Goal: Find specific fact: Find specific fact

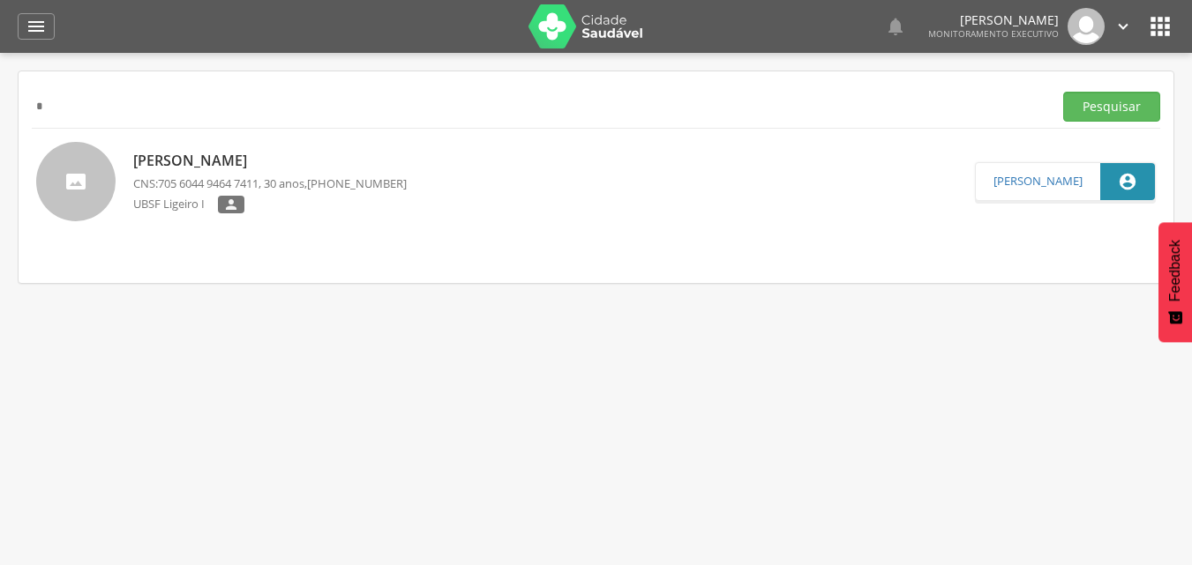
click at [888, 124] on div "* Pesquisar" at bounding box center [596, 106] width 1128 height 43
click at [886, 109] on input "*" at bounding box center [539, 107] width 1014 height 30
type input "**********"
click at [1063, 92] on button "Pesquisar" at bounding box center [1111, 107] width 97 height 30
click at [36, 152] on img at bounding box center [36, 152] width 0 height 0
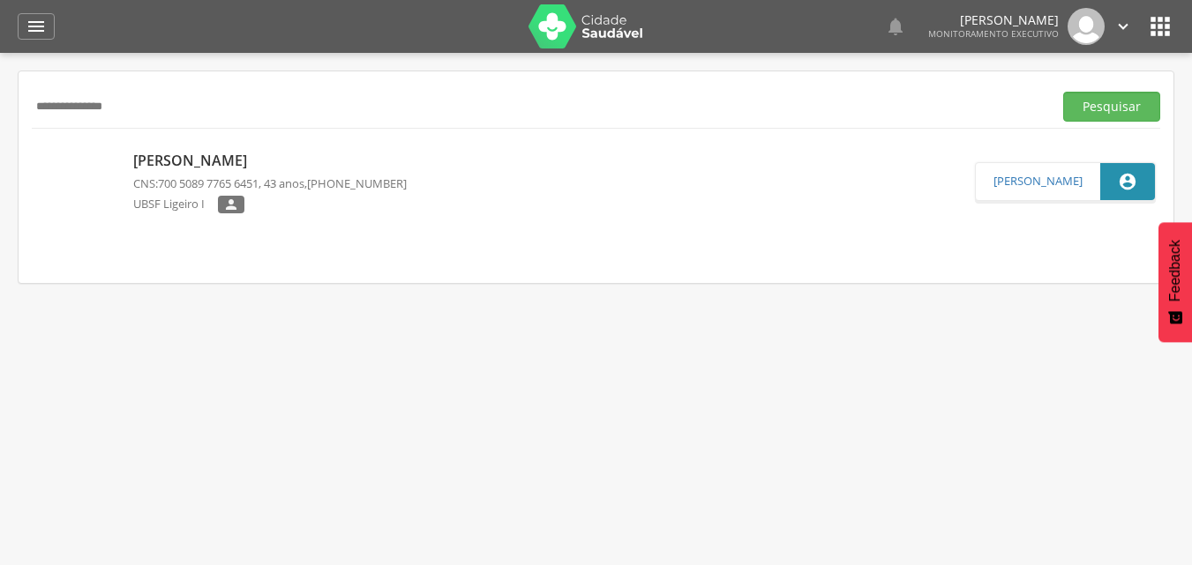
type input "**********"
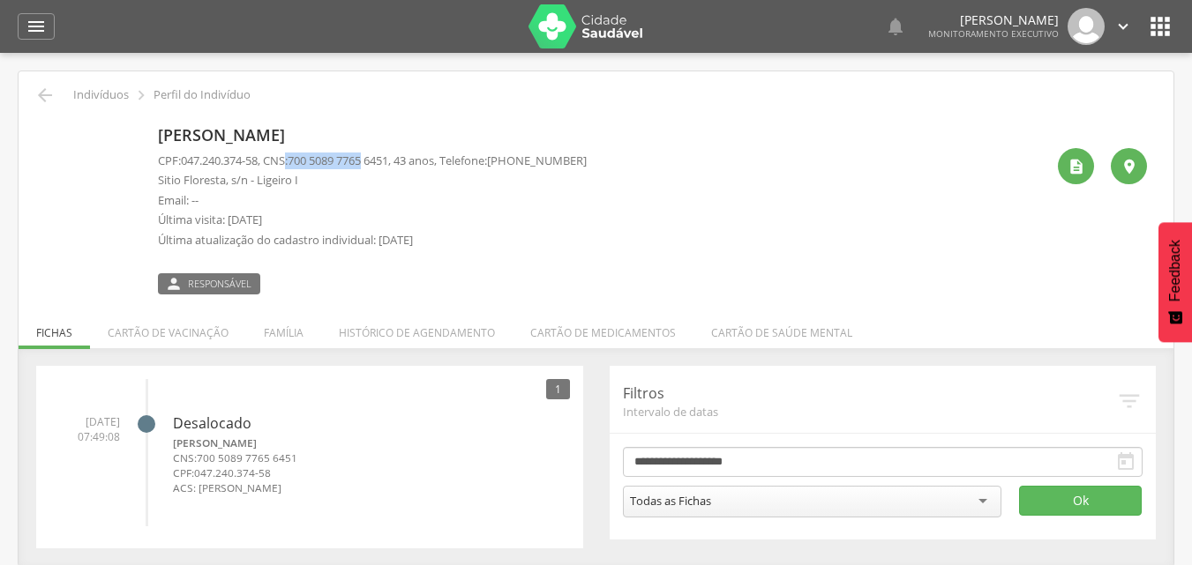
drag, startPoint x: 378, startPoint y: 159, endPoint x: 291, endPoint y: 166, distance: 87.6
click at [291, 166] on p "CPF: 047.240.374-58 , CNS: [PHONE_NUMBER] , 43 anos, Telefone: [PHONE_NUMBER]" at bounding box center [372, 161] width 429 height 17
click at [431, 210] on div "CPF: 047.240.374-58 , CNS: [PHONE_NUMBER] , 43 anos, Telefone: [PHONE_NUMBER] […" at bounding box center [372, 205] width 429 height 105
drag, startPoint x: 405, startPoint y: 162, endPoint x: 302, endPoint y: 163, distance: 103.2
click at [302, 163] on span "700 5089 7765 6451" at bounding box center [338, 161] width 101 height 16
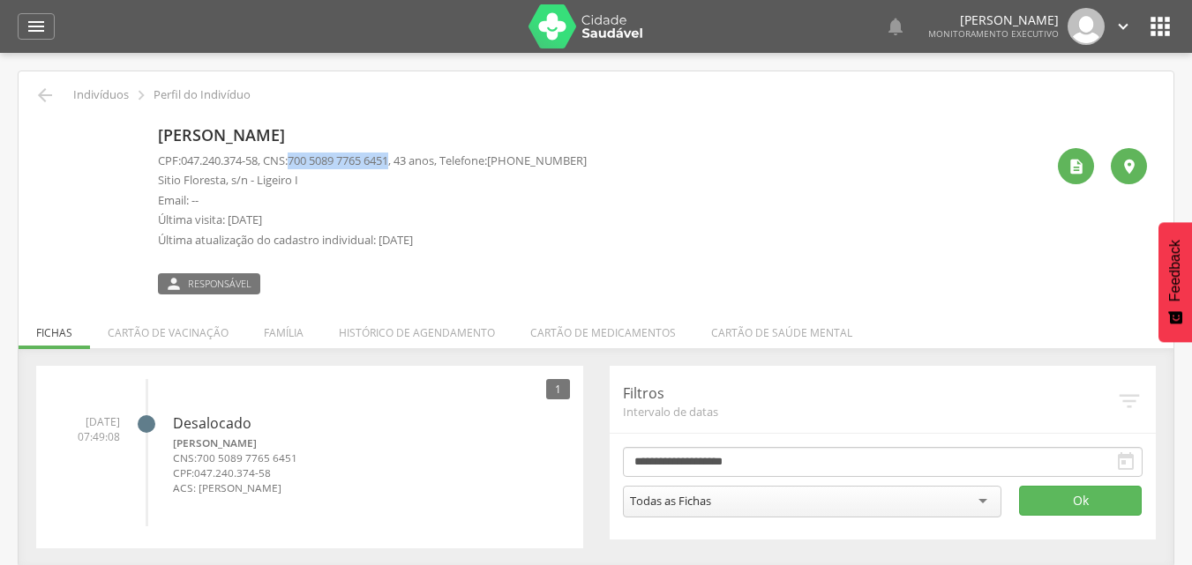
copy span "700 5089 7765 6451"
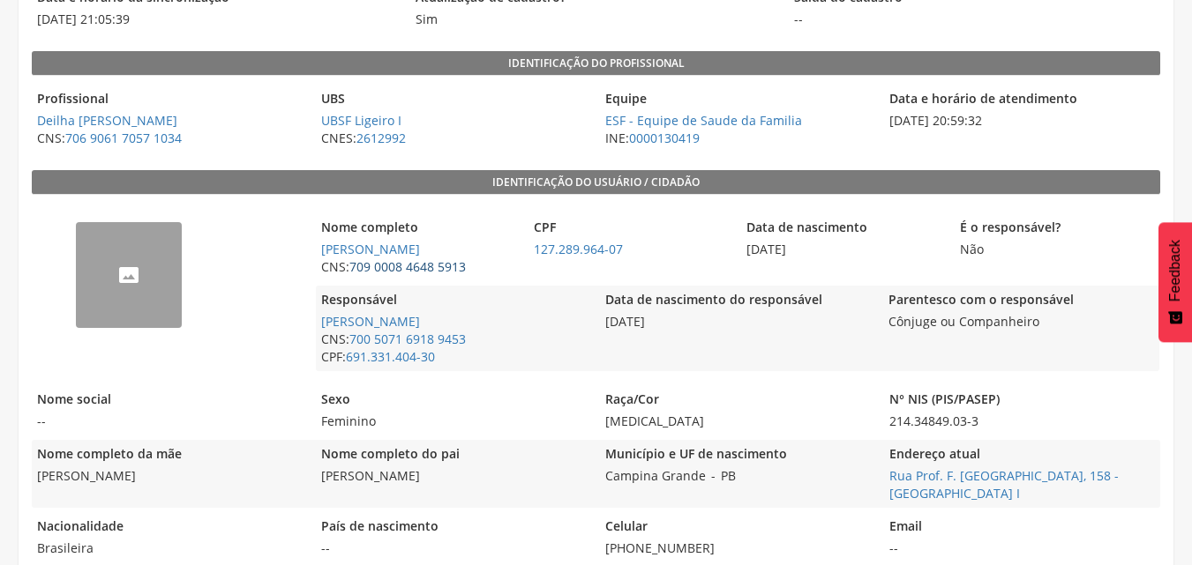
scroll to position [289, 0]
